Goal: Task Accomplishment & Management: Use online tool/utility

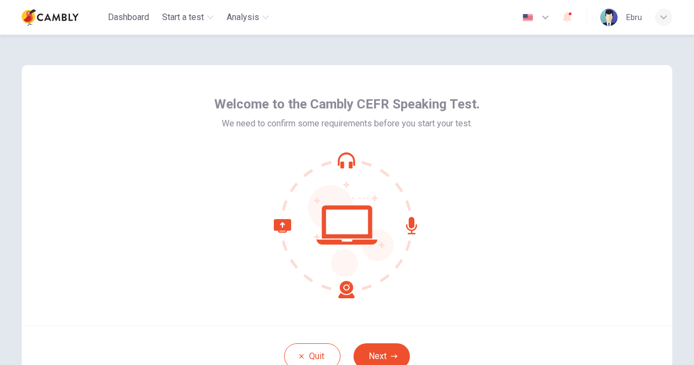
scroll to position [54, 0]
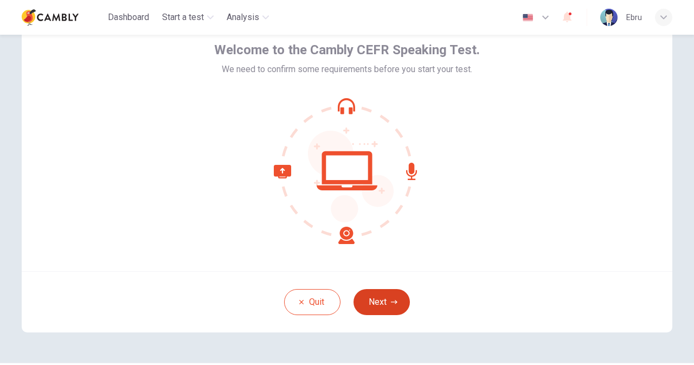
click at [387, 292] on button "Next" at bounding box center [381, 302] width 56 height 26
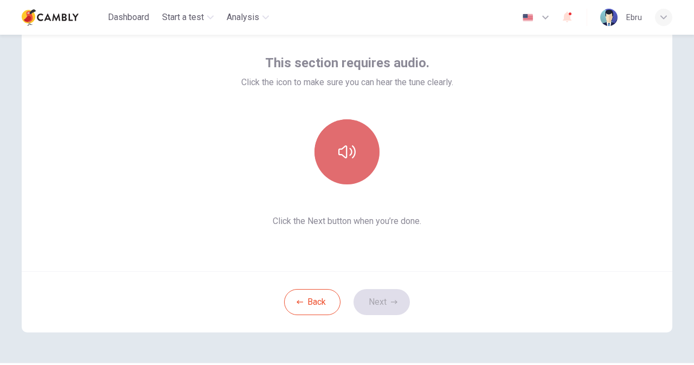
click at [359, 160] on button "button" at bounding box center [346, 151] width 65 height 65
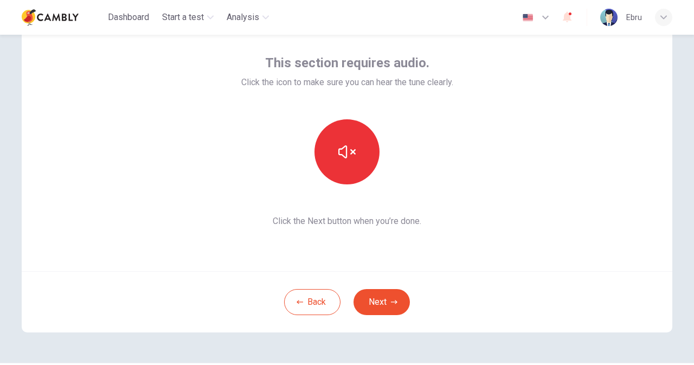
click at [373, 299] on button "Next" at bounding box center [381, 302] width 56 height 26
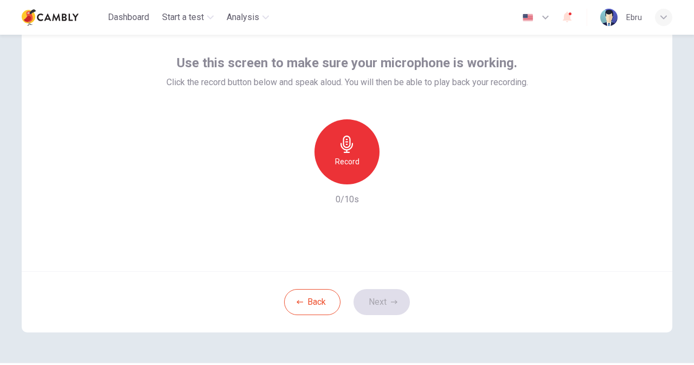
click at [356, 167] on h6 "Record" at bounding box center [347, 161] width 24 height 13
click at [348, 172] on div "Stop" at bounding box center [346, 151] width 65 height 65
click at [384, 292] on button "Next" at bounding box center [381, 302] width 56 height 26
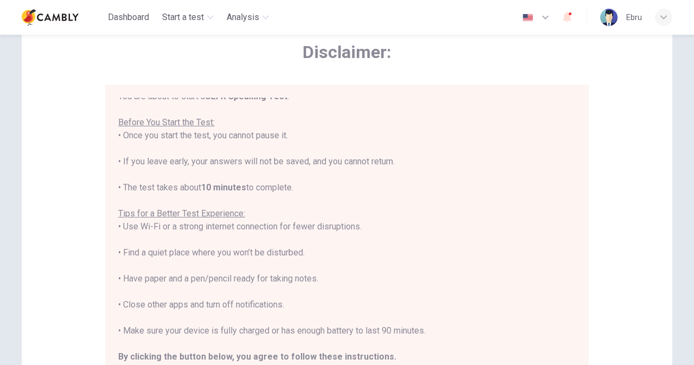
scroll to position [12, 0]
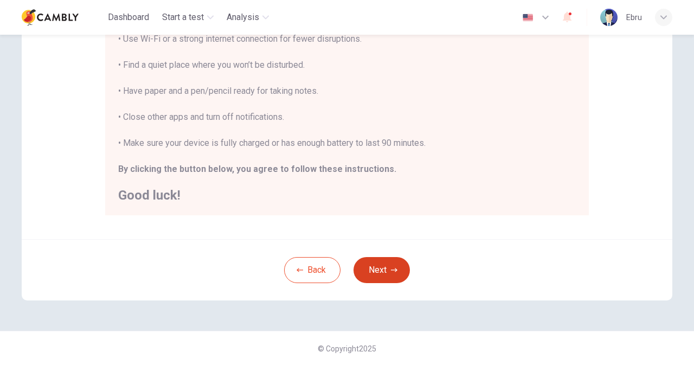
click at [369, 274] on button "Next" at bounding box center [381, 270] width 56 height 26
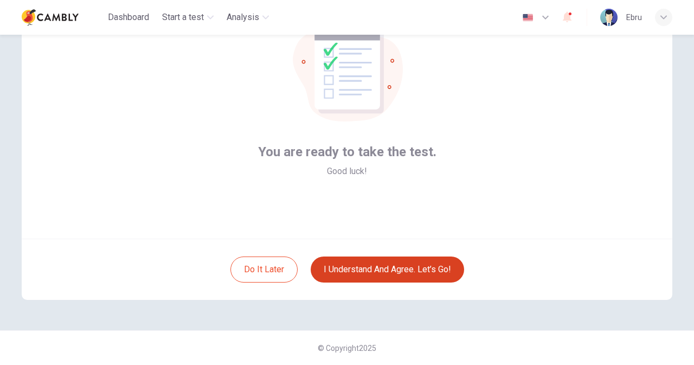
scroll to position [86, 0]
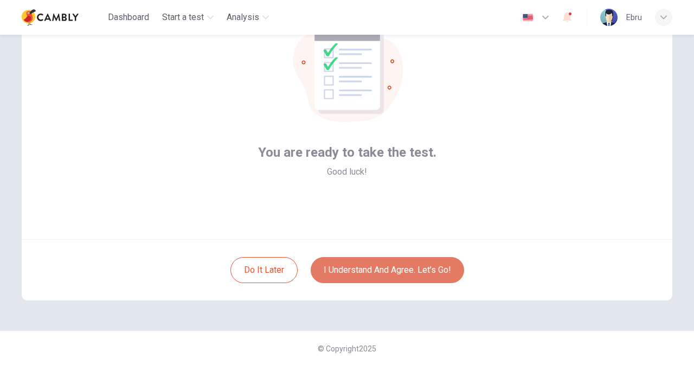
click at [370, 281] on button "I understand and agree. Let’s go!" at bounding box center [387, 270] width 153 height 26
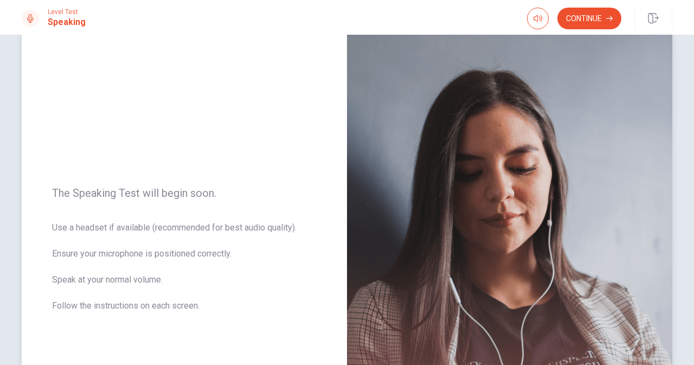
scroll to position [3, 0]
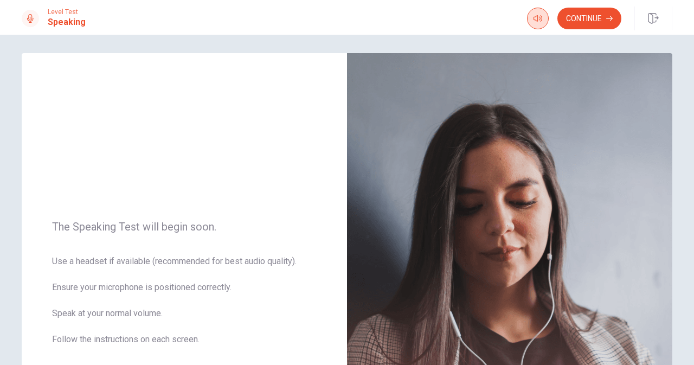
click at [534, 16] on icon "button" at bounding box center [537, 18] width 9 height 9
click at [583, 21] on button "Continue" at bounding box center [589, 19] width 64 height 22
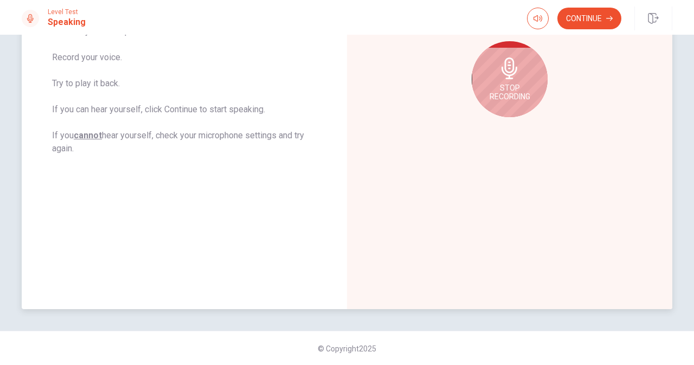
scroll to position [220, 0]
click at [505, 97] on span "Stop Recording" at bounding box center [509, 91] width 41 height 17
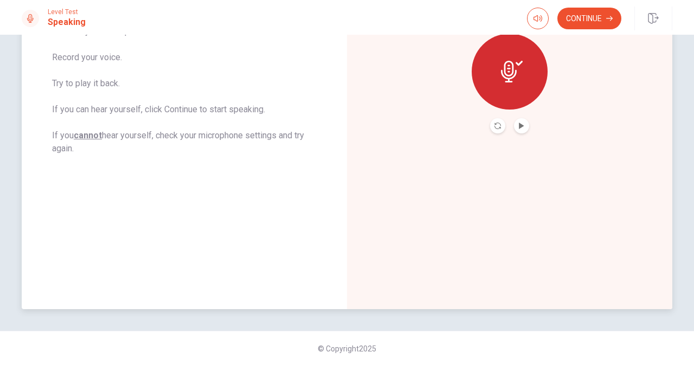
click at [518, 128] on icon "Play Audio" at bounding box center [521, 125] width 7 height 7
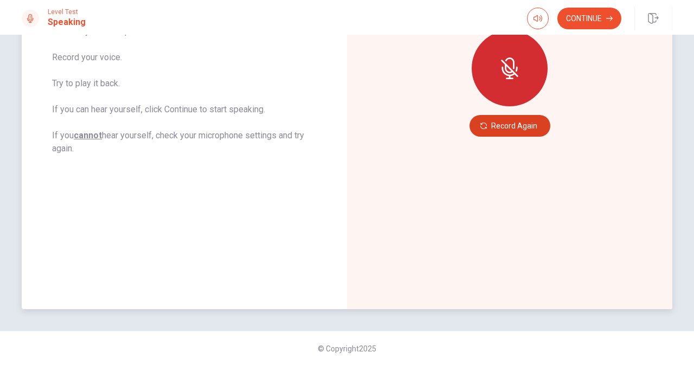
scroll to position [166, 0]
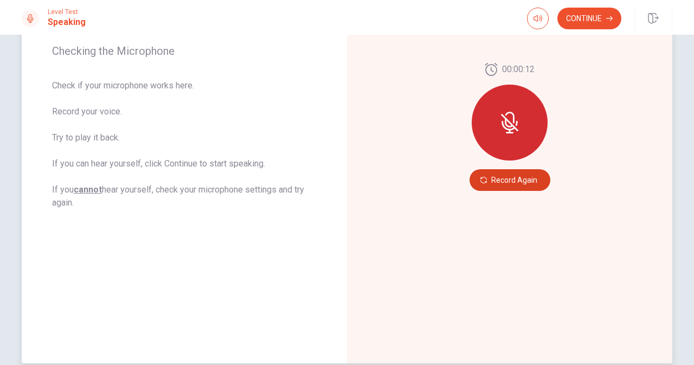
click at [524, 127] on div at bounding box center [510, 123] width 76 height 76
click at [504, 176] on button "Record Again" at bounding box center [509, 180] width 81 height 22
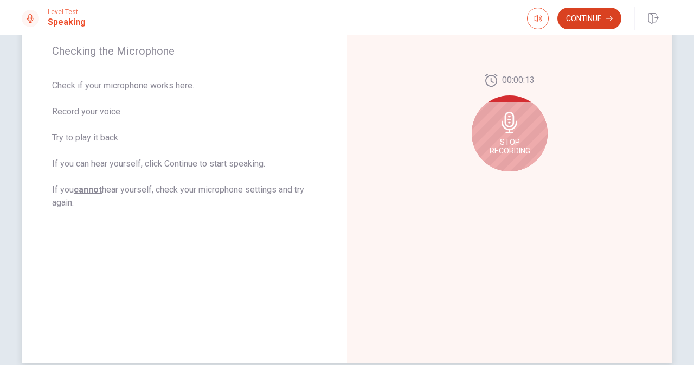
click at [587, 18] on button "Continue" at bounding box center [589, 19] width 64 height 22
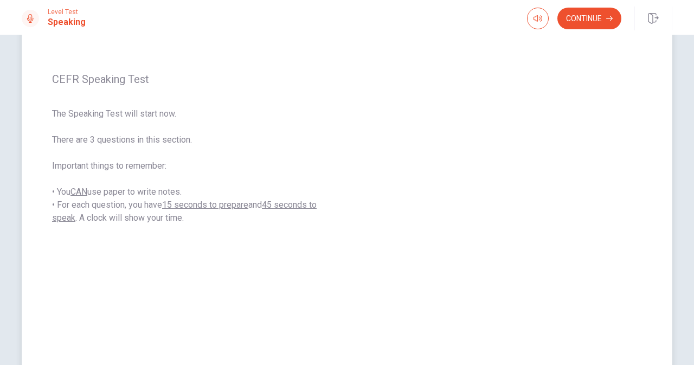
scroll to position [220, 0]
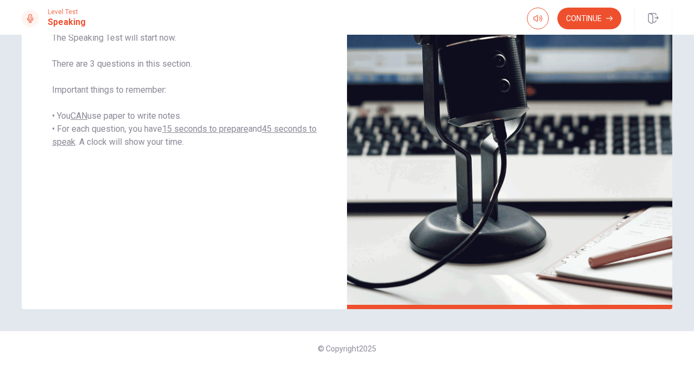
click at [575, 7] on div "Continue" at bounding box center [599, 19] width 145 height 24
click at [571, 17] on button "Continue" at bounding box center [589, 19] width 64 height 22
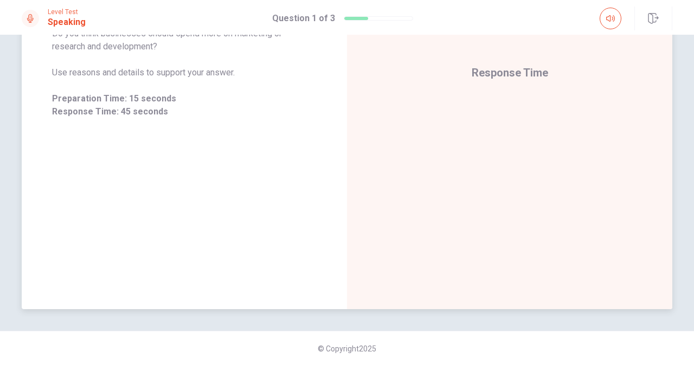
scroll to position [166, 0]
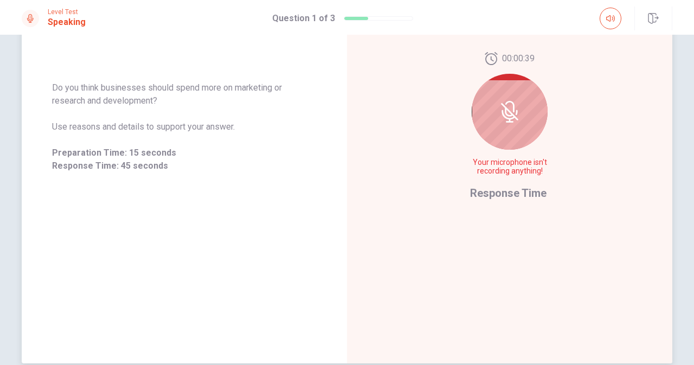
click at [509, 113] on icon at bounding box center [509, 112] width 9 height 10
click at [524, 84] on div at bounding box center [510, 112] width 76 height 76
click at [504, 111] on icon at bounding box center [510, 112] width 22 height 22
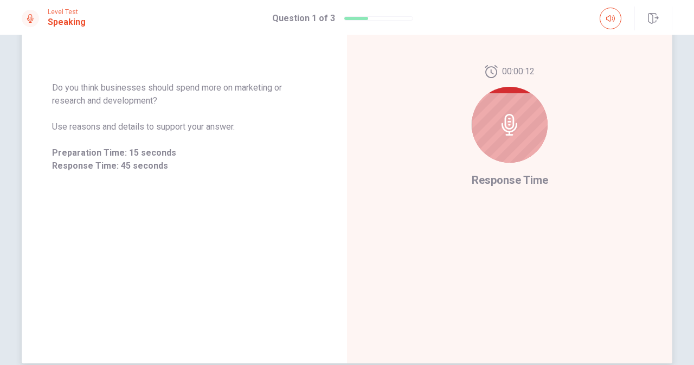
click at [525, 140] on div at bounding box center [510, 125] width 76 height 76
click at [508, 115] on icon at bounding box center [509, 125] width 16 height 22
click at [615, 22] on button "button" at bounding box center [610, 19] width 22 height 22
click at [512, 107] on div at bounding box center [510, 125] width 76 height 76
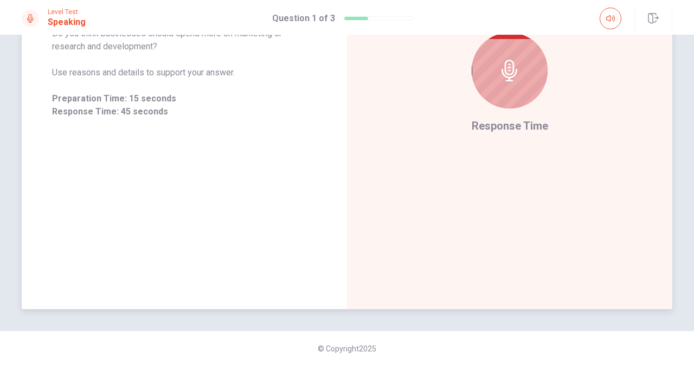
scroll to position [57, 0]
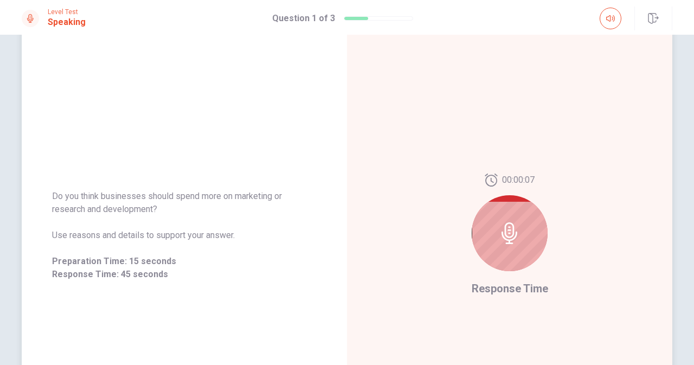
click at [505, 240] on icon at bounding box center [510, 233] width 22 height 22
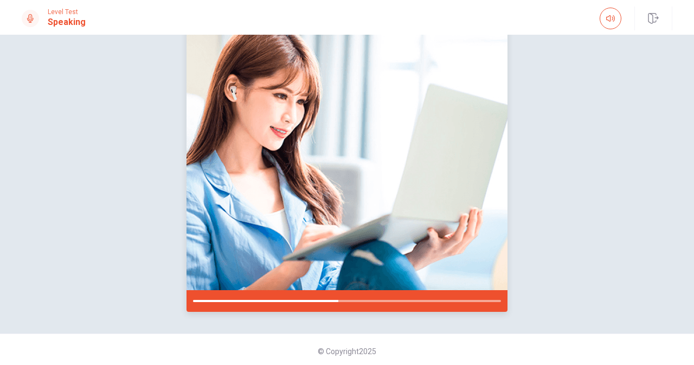
scroll to position [111, 0]
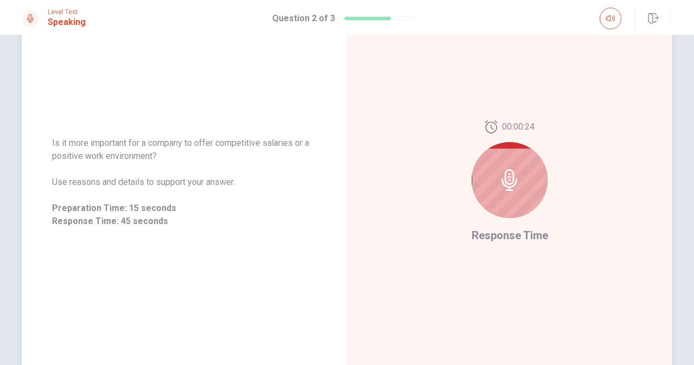
click at [508, 176] on icon at bounding box center [510, 180] width 22 height 22
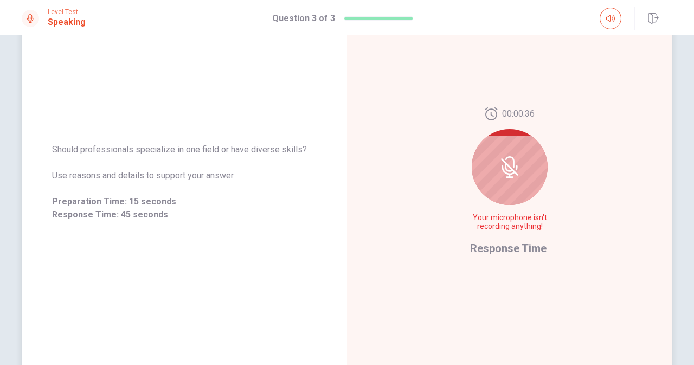
click at [490, 162] on div at bounding box center [510, 167] width 76 height 76
click at [500, 164] on icon at bounding box center [510, 167] width 22 height 22
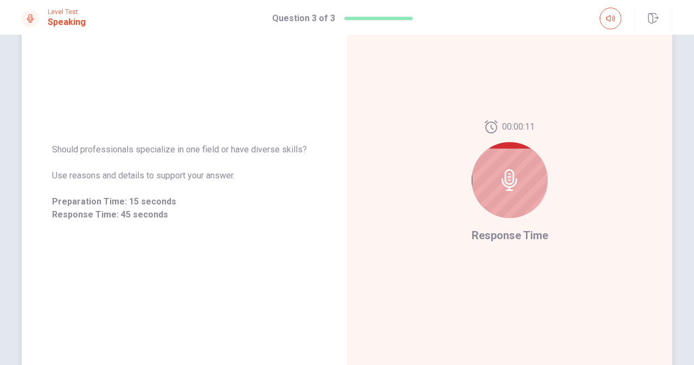
click at [531, 183] on div at bounding box center [510, 180] width 76 height 76
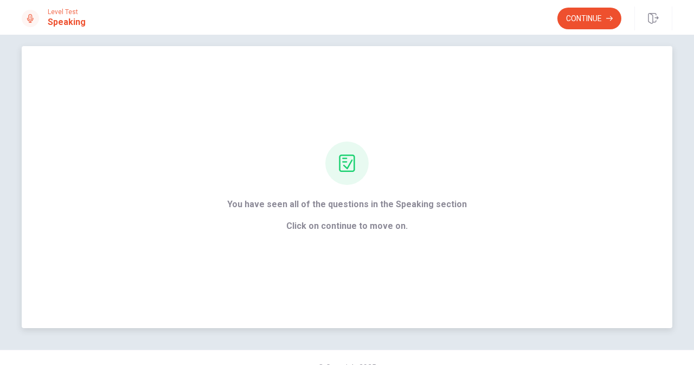
scroll to position [0, 0]
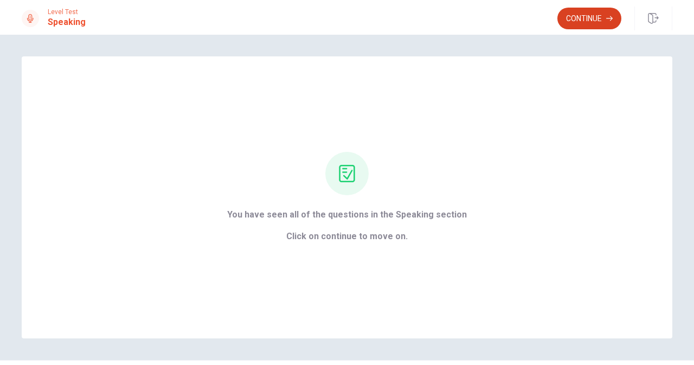
click at [595, 28] on button "Continue" at bounding box center [589, 19] width 64 height 22
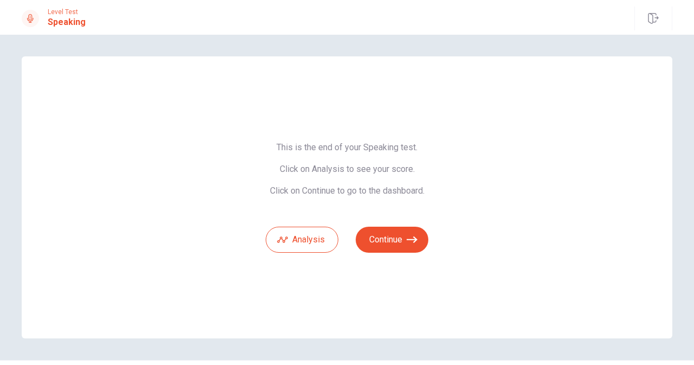
click at [427, 238] on div "This is the end of your Speaking test. Click on Analysis to see your score. Cli…" at bounding box center [347, 197] width 650 height 282
click at [407, 238] on icon "button" at bounding box center [412, 239] width 11 height 11
